Goal: Check status: Check status

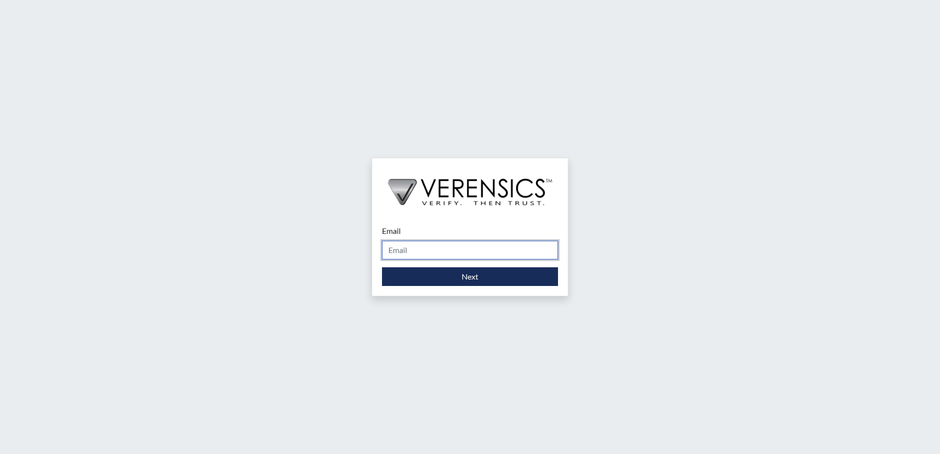
click at [430, 252] on input "Email" at bounding box center [470, 250] width 176 height 19
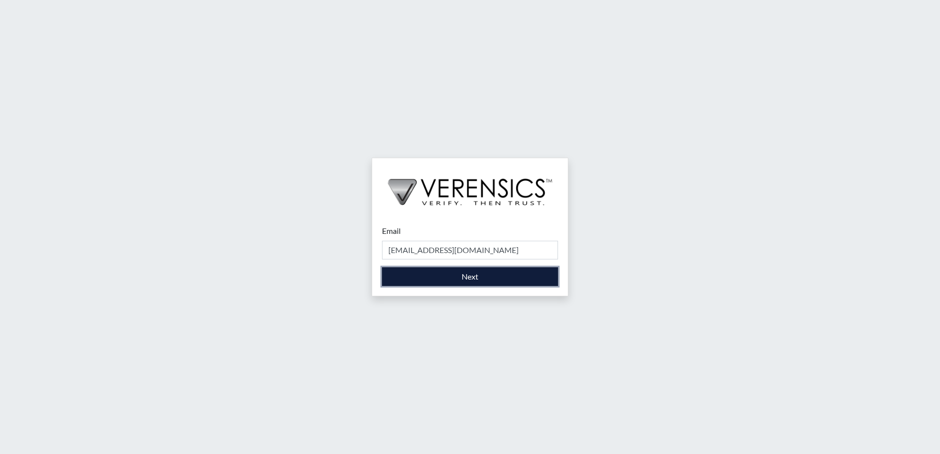
click at [483, 272] on button "Next" at bounding box center [470, 276] width 176 height 19
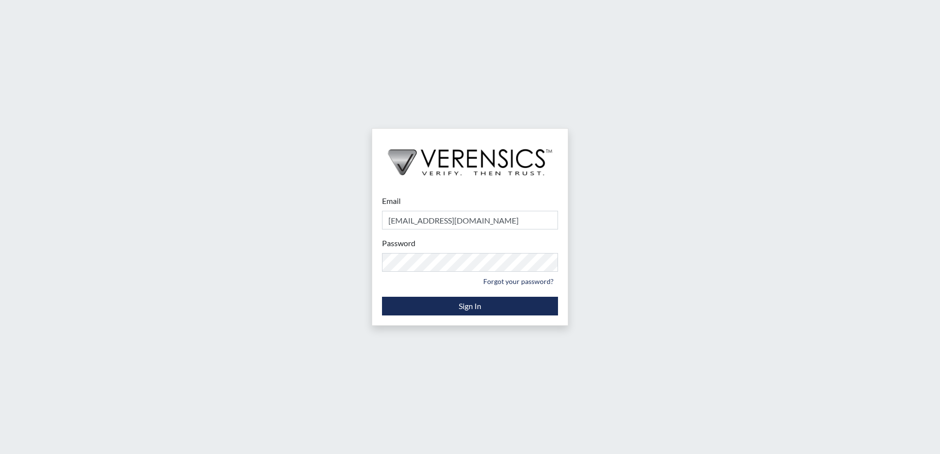
type input "[PERSON_NAME][EMAIL_ADDRESS][PERSON_NAME][DOMAIN_NAME]"
click at [461, 300] on button "Sign In" at bounding box center [470, 306] width 176 height 19
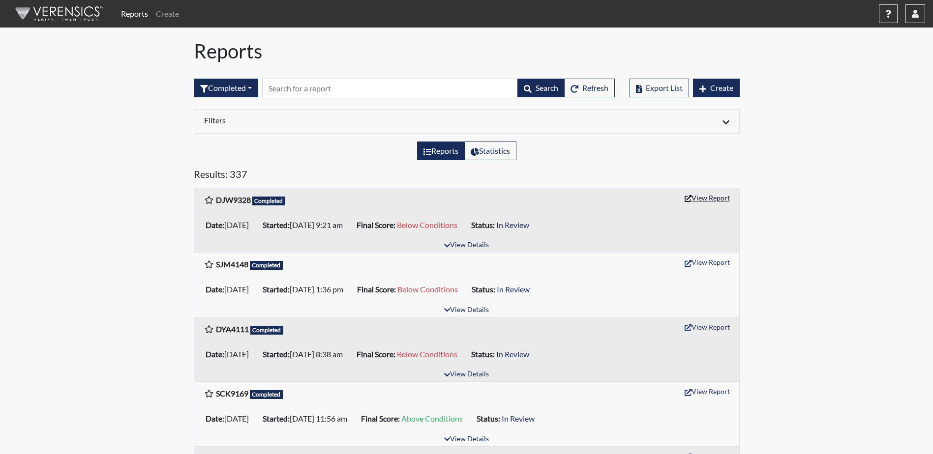
click at [719, 194] on button "View Report" at bounding box center [707, 197] width 54 height 15
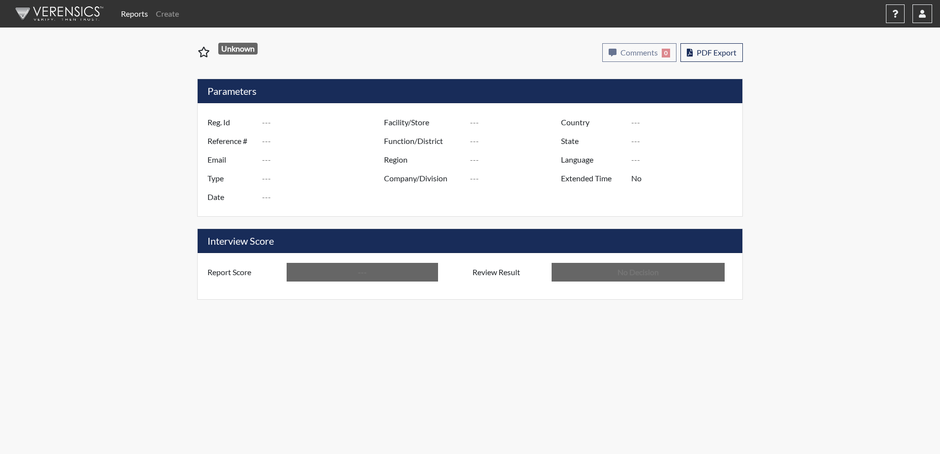
type input "DJW9328"
type input "51559"
type input "---"
type input "Corrections Pre-Employment"
type input "[DATE]"
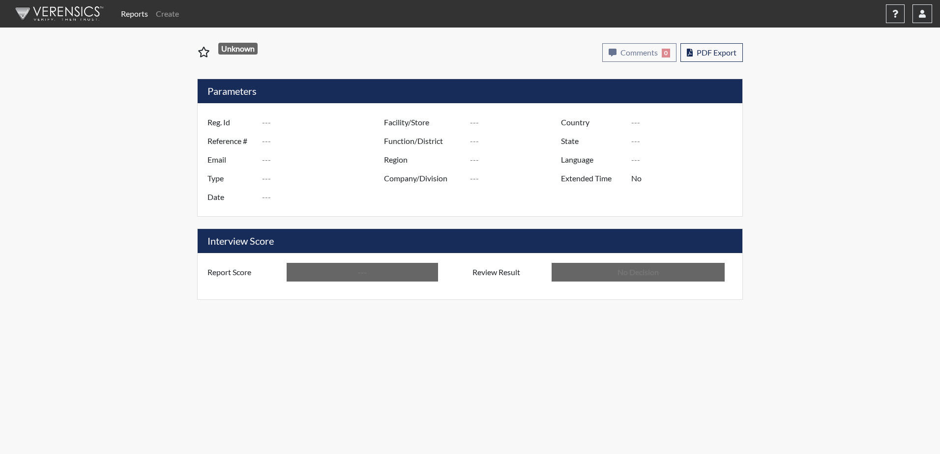
type input "Dodge SP"
type input "[GEOGRAPHIC_DATA]"
type input "[US_STATE]"
type input "English"
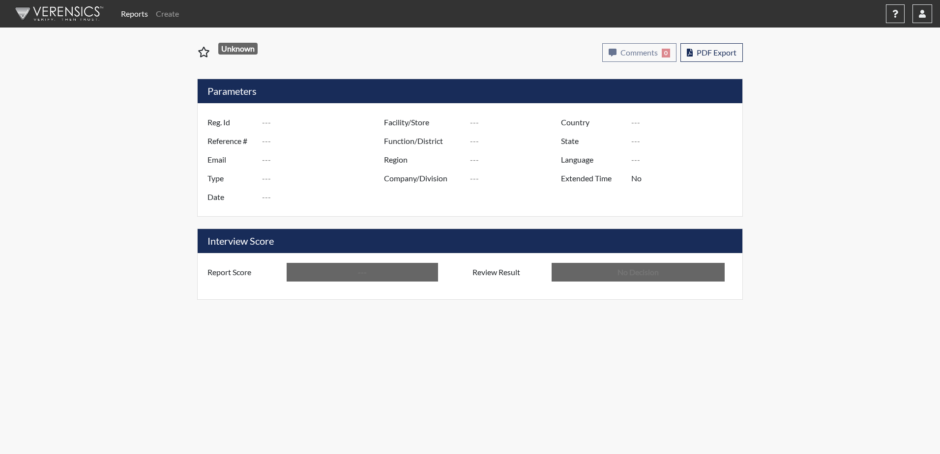
type input "Below Conditions"
type input "In Review"
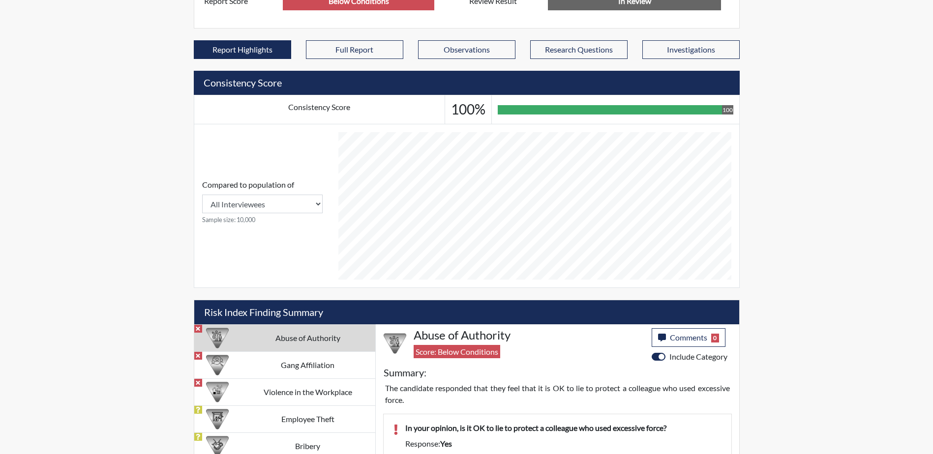
scroll to position [434, 0]
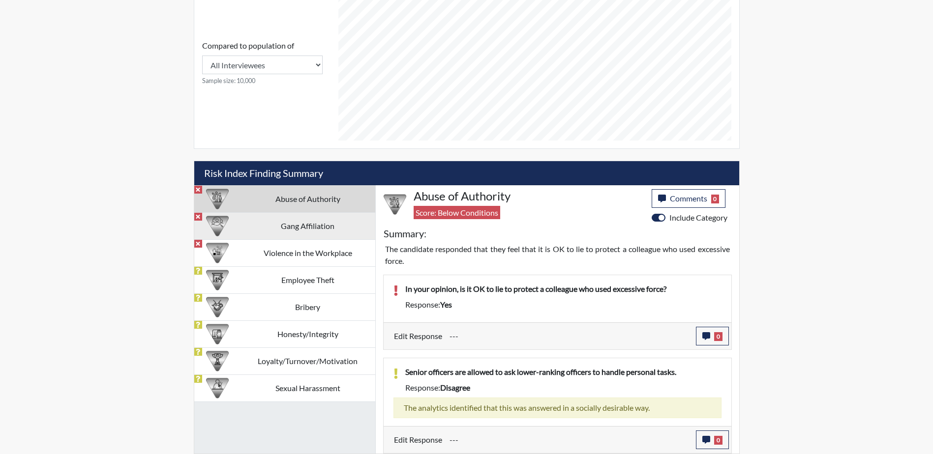
click at [298, 235] on td "Gang Affiliation" at bounding box center [307, 225] width 135 height 27
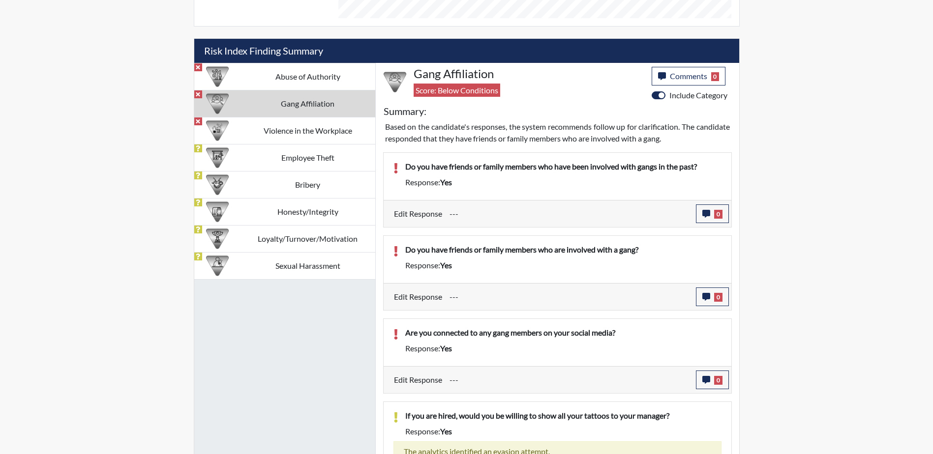
scroll to position [502, 0]
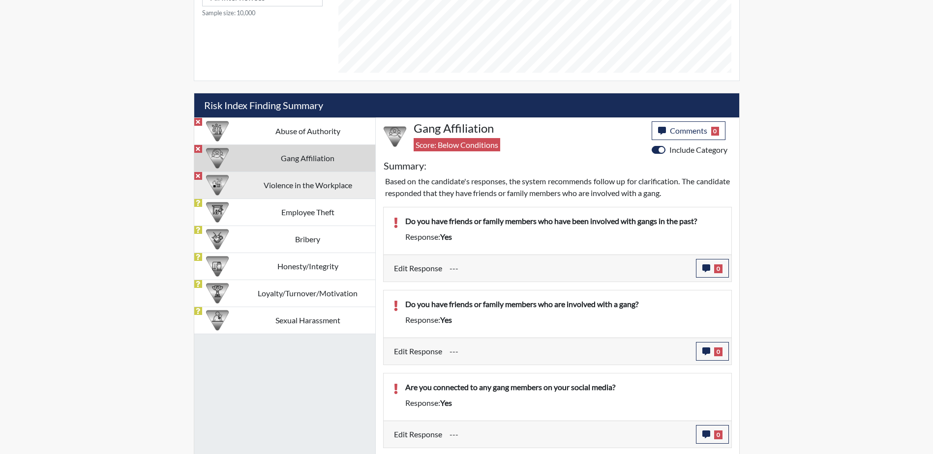
click at [281, 184] on td "Violence in the Workplace" at bounding box center [307, 185] width 135 height 27
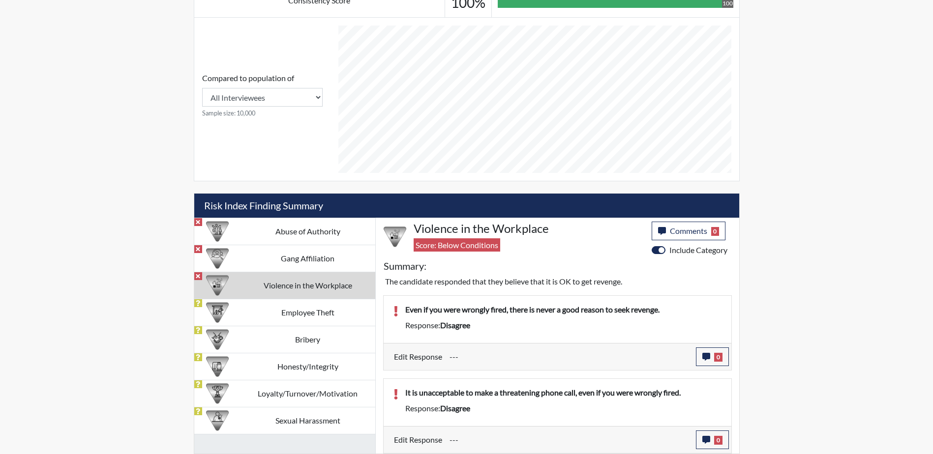
scroll to position [402, 0]
click at [294, 254] on td "Gang Affiliation" at bounding box center [307, 258] width 135 height 27
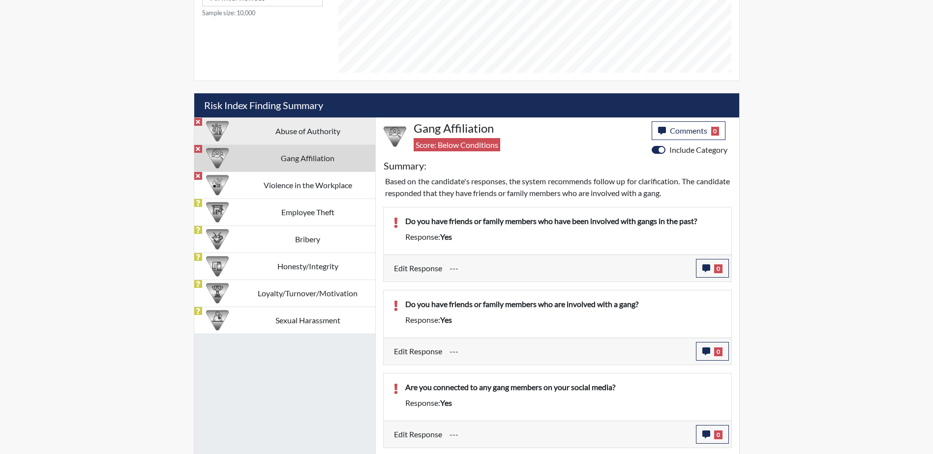
click at [312, 135] on td "Abuse of Authority" at bounding box center [307, 131] width 135 height 27
